Goal: Information Seeking & Learning: Learn about a topic

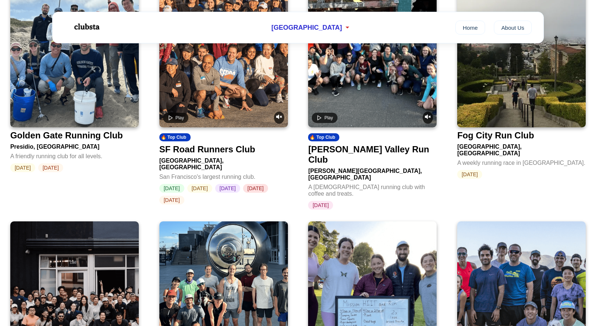
scroll to position [865, 0]
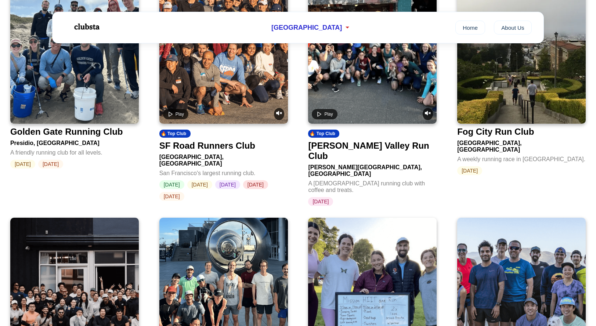
click at [201, 141] on div "SF Road Runners Club" at bounding box center [207, 146] width 96 height 10
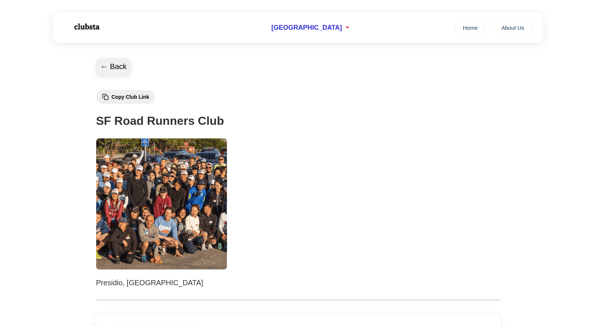
click at [116, 67] on button "← Back" at bounding box center [113, 67] width 35 height 18
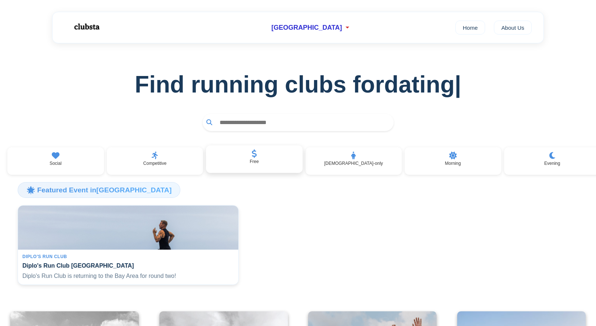
click at [233, 165] on div "Free" at bounding box center [254, 159] width 97 height 28
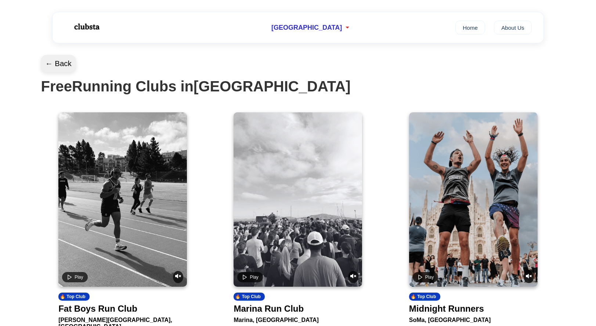
click at [56, 63] on button "← Back" at bounding box center [58, 64] width 35 height 18
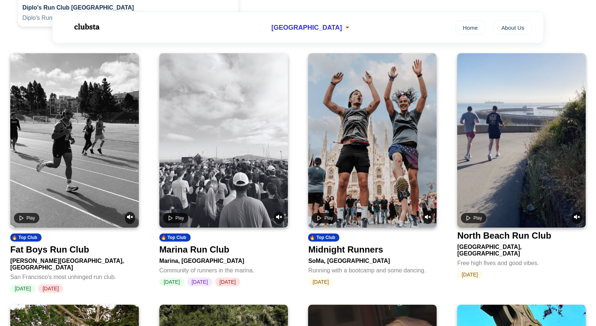
scroll to position [217, 0]
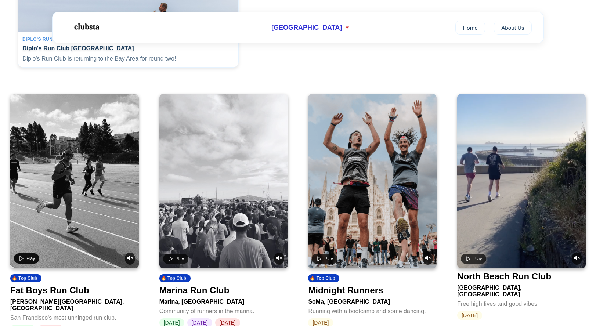
click at [34, 258] on button "Play" at bounding box center [26, 258] width 25 height 10
click at [34, 258] on button "Pause" at bounding box center [28, 258] width 29 height 10
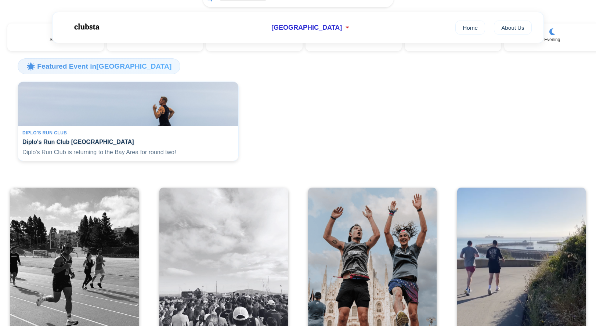
scroll to position [124, 0]
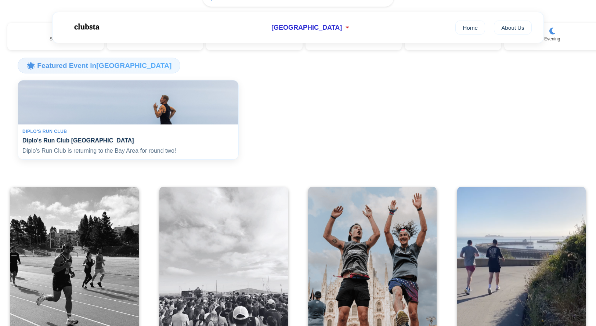
click at [156, 134] on div "Diplo's Run Club" at bounding box center [127, 131] width 211 height 5
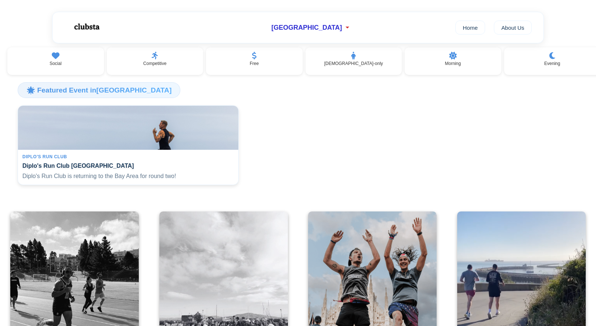
scroll to position [0, 0]
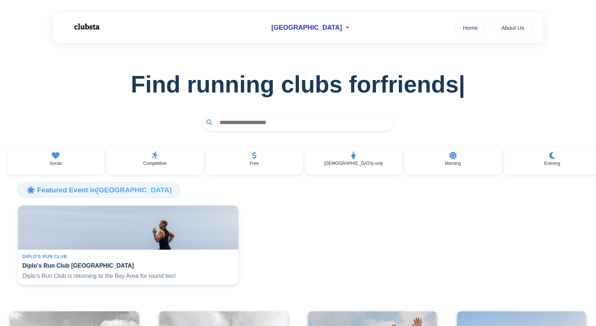
click at [222, 120] on input "text" at bounding box center [303, 123] width 174 height 14
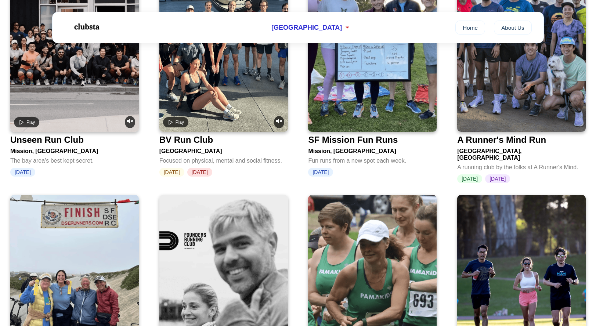
scroll to position [1129, 0]
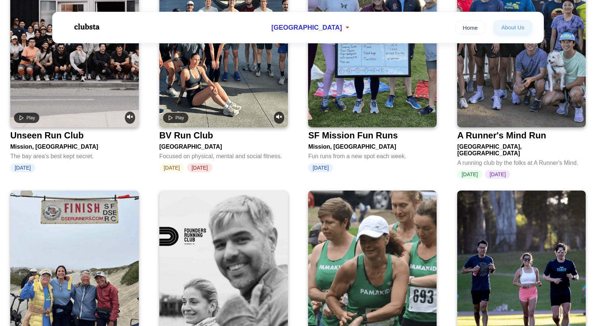
click at [504, 27] on link "About Us" at bounding box center [513, 27] width 38 height 14
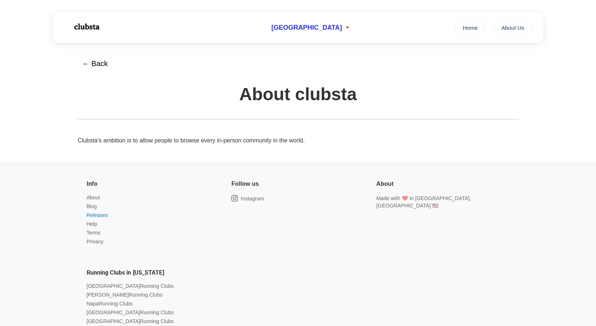
click at [97, 217] on link "Releases" at bounding box center [97, 215] width 21 height 6
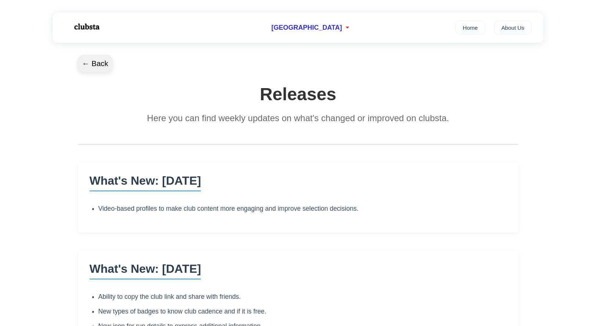
click at [97, 66] on button "← Back" at bounding box center [94, 64] width 35 height 18
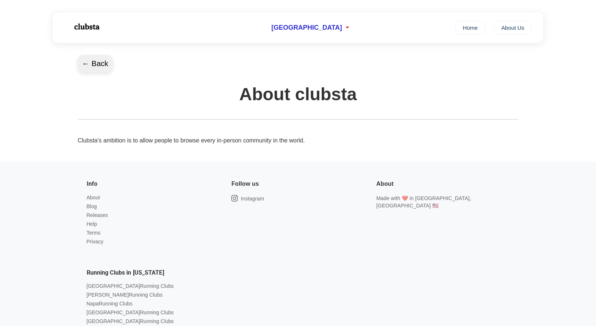
click at [97, 69] on button "← Back" at bounding box center [94, 64] width 35 height 18
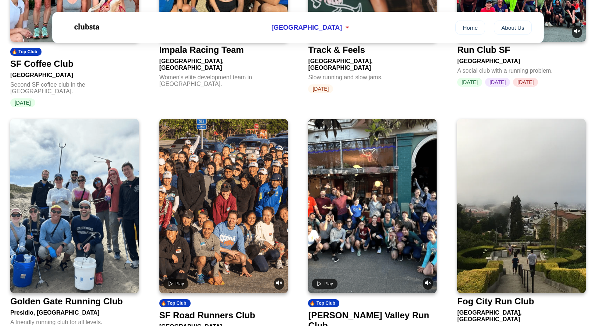
scroll to position [696, 0]
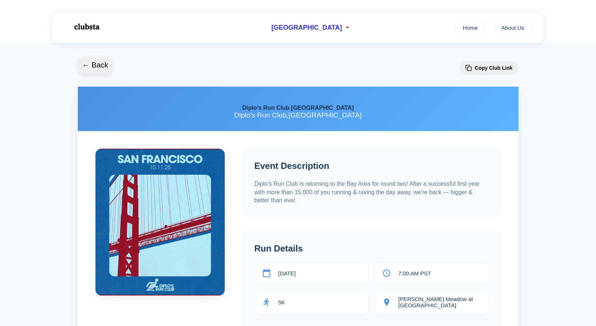
click at [94, 61] on button "← Back" at bounding box center [94, 65] width 35 height 18
